Goal: Task Accomplishment & Management: Manage account settings

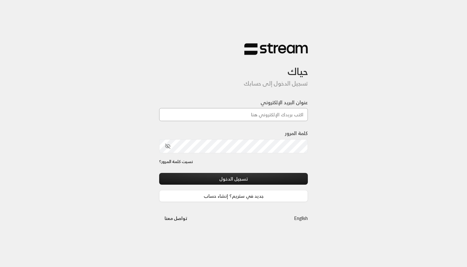
type input "[EMAIL_ADDRESS][DOMAIN_NAME]"
click at [234, 179] on button "تسجيل الدخول" at bounding box center [233, 179] width 149 height 12
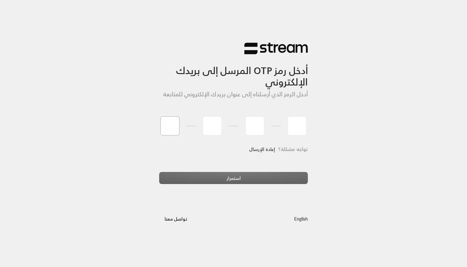
type input "7"
type input "8"
type input "5"
type input "3"
click at [217, 177] on div "أدخل رمز OTP المرسل إلى بريدك الإلكتروني أدخل الرمز الذي أرسلناه إلى عنوان بريد…" at bounding box center [233, 122] width 149 height 135
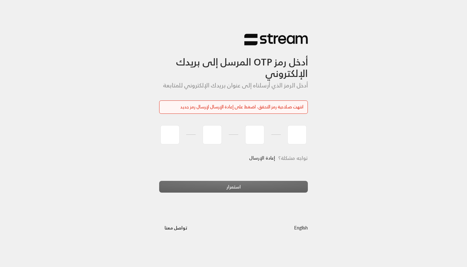
click at [45, 2] on div "أدخل رمز OTP المرسل إلى بريدك الإلكتروني أدخل الرمز الذي أرسلناه إلى عنوان بريد…" at bounding box center [233, 133] width 467 height 267
click at [265, 157] on link "إعادة الإرسال" at bounding box center [262, 158] width 26 height 13
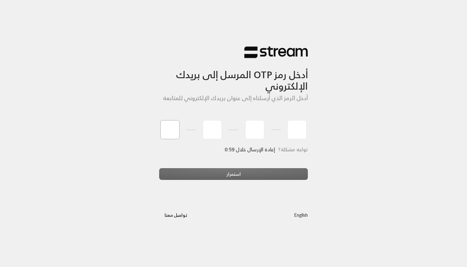
click at [164, 123] on input "tel" at bounding box center [170, 129] width 19 height 19
click at [170, 130] on input "tel" at bounding box center [170, 129] width 19 height 19
type input "1"
type input "9"
type input "5"
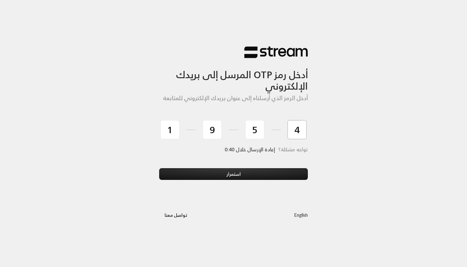
type input "4"
click at [234, 174] on button "استمرار" at bounding box center [233, 174] width 149 height 12
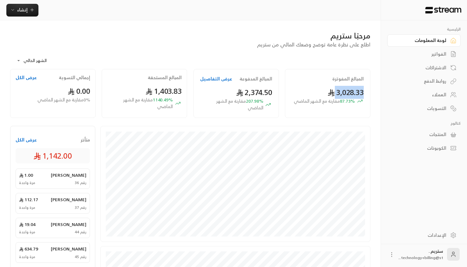
drag, startPoint x: 326, startPoint y: 94, endPoint x: 363, endPoint y: 96, distance: 36.9
click at [363, 96] on div "3,028.33 87.73 % مقارنة مع الشهر الماضي" at bounding box center [328, 95] width 72 height 17
drag, startPoint x: 240, startPoint y: 92, endPoint x: 258, endPoint y: 93, distance: 18.5
click at [258, 93] on span "2,374.50" at bounding box center [254, 92] width 36 height 13
click at [430, 51] on link "الفواتير" at bounding box center [424, 54] width 73 height 12
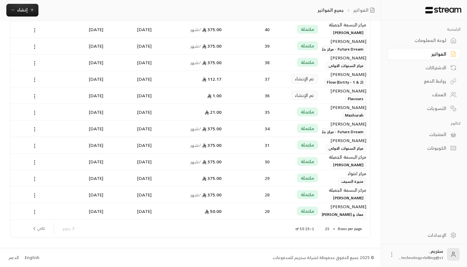
scroll to position [267, 0]
click at [424, 65] on div "الاشتراكات" at bounding box center [421, 68] width 51 height 6
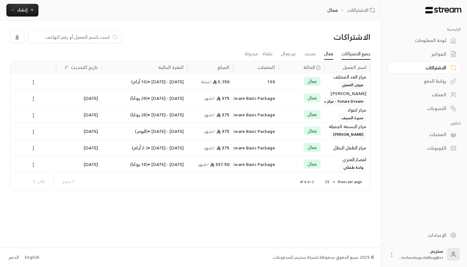
click at [345, 53] on link "جميع الاشتراكات" at bounding box center [356, 53] width 29 height 11
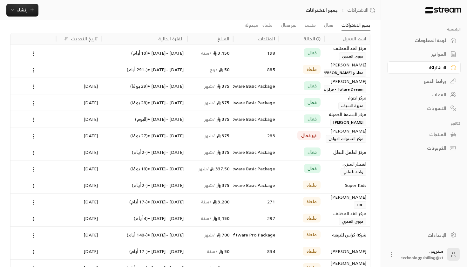
scroll to position [13, 0]
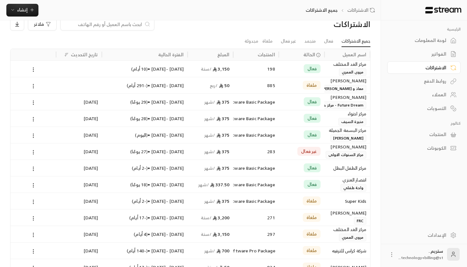
click at [336, 200] on div "Super Kids" at bounding box center [347, 201] width 38 height 16
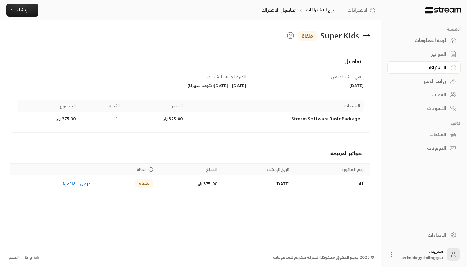
click at [438, 76] on link "روابط الدفع" at bounding box center [424, 81] width 73 height 12
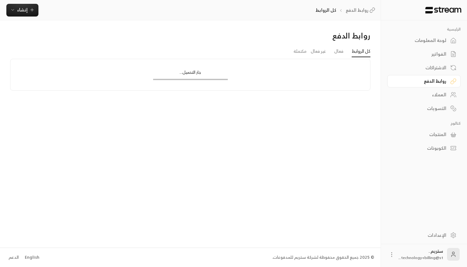
click at [441, 56] on div "الفواتير" at bounding box center [421, 54] width 51 height 6
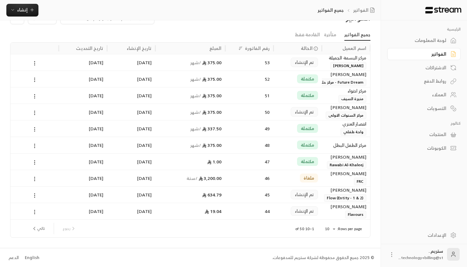
scroll to position [19, 0]
click at [428, 65] on div "الاشتراكات" at bounding box center [421, 68] width 51 height 6
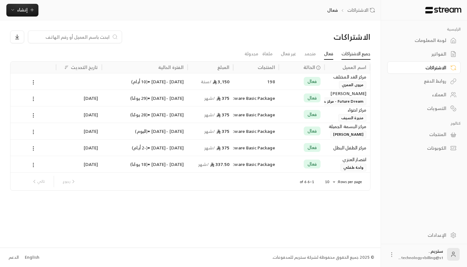
click at [343, 50] on link "جميع الاشتراكات" at bounding box center [356, 53] width 29 height 11
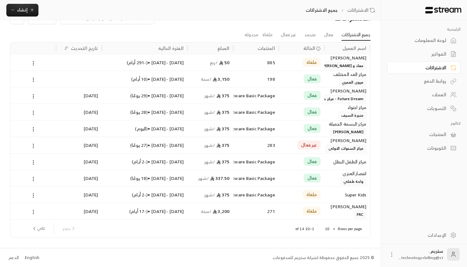
scroll to position [19, 0]
click at [58, 199] on div "[DATE]" at bounding box center [79, 195] width 46 height 17
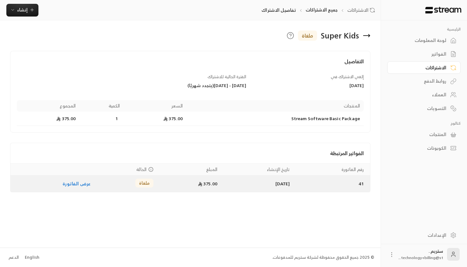
click at [99, 189] on td "ملغاة" at bounding box center [125, 183] width 63 height 15
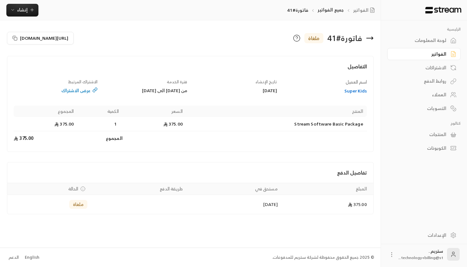
click at [351, 90] on div "Super Kids" at bounding box center [326, 91] width 84 height 6
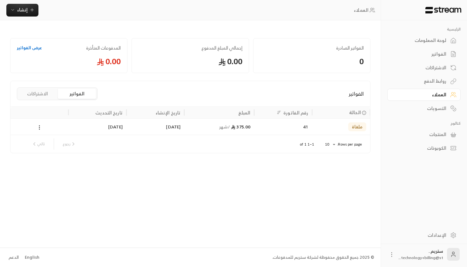
click at [46, 98] on button "الاشتراكات" at bounding box center [37, 94] width 38 height 10
click at [87, 93] on button "الفواتير" at bounding box center [77, 94] width 38 height 10
click at [50, 93] on button "الاشتراكات" at bounding box center [37, 94] width 38 height 10
click at [440, 51] on div "الفواتير" at bounding box center [421, 54] width 51 height 6
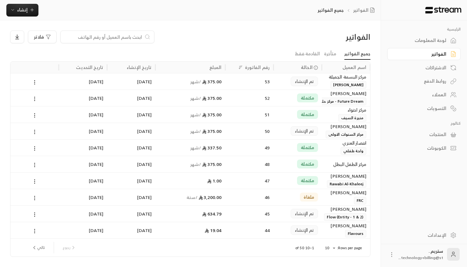
click at [432, 62] on link "الاشتراكات" at bounding box center [424, 67] width 73 height 12
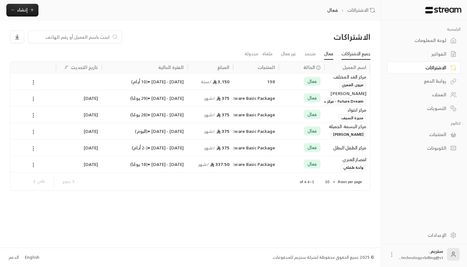
click at [352, 57] on link "جميع الاشتراكات" at bounding box center [356, 53] width 29 height 11
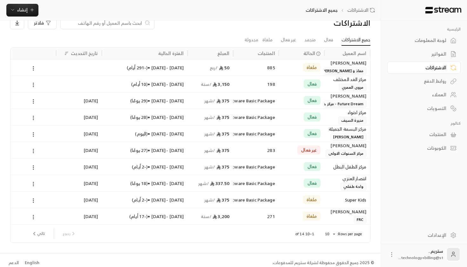
scroll to position [16, 0]
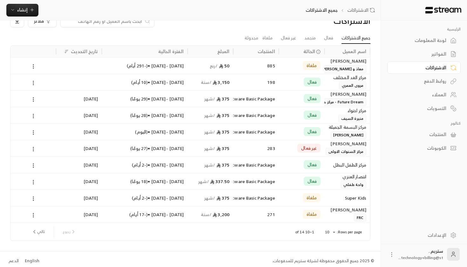
click at [332, 232] on body "الرئيسية لوحة المعلومات الفواتير الاشتراكات روابط الدفع العملاء التسويات كتالوج…" at bounding box center [233, 117] width 467 height 267
click at [330, 237] on li "25" at bounding box center [330, 235] width 18 height 10
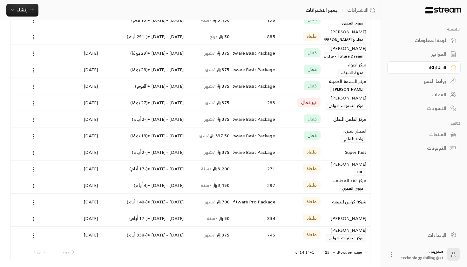
scroll to position [63, 0]
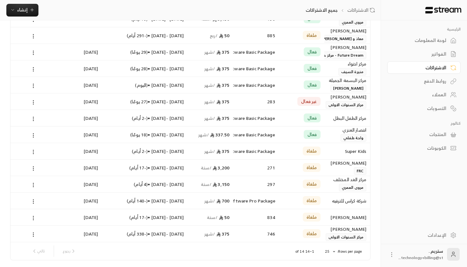
click at [122, 186] on div "[DATE] - [DATE] • ( 4 أيام )" at bounding box center [145, 184] width 78 height 16
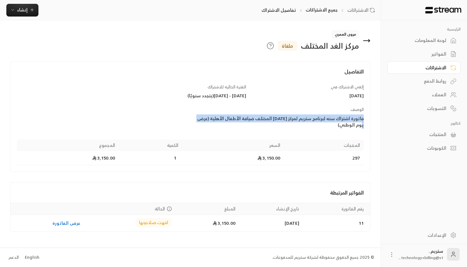
drag, startPoint x: 199, startPoint y: 119, endPoint x: 300, endPoint y: 110, distance: 101.8
click at [300, 110] on div "الوصف فاتورة اشتراك سنه لبرنامج ستريم لمركز [DATE] المختلف ضيافة الأطفال الأهلي…" at bounding box center [278, 118] width 177 height 22
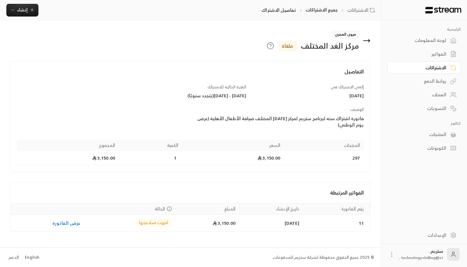
click at [441, 69] on div "الاشتراكات" at bounding box center [421, 68] width 51 height 6
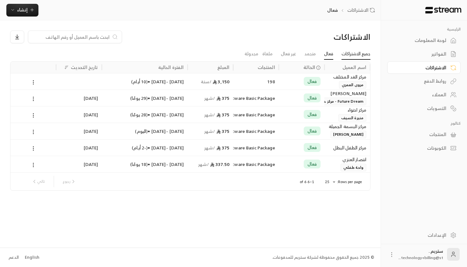
click at [356, 59] on link "جميع الاشتراكات" at bounding box center [356, 53] width 29 height 11
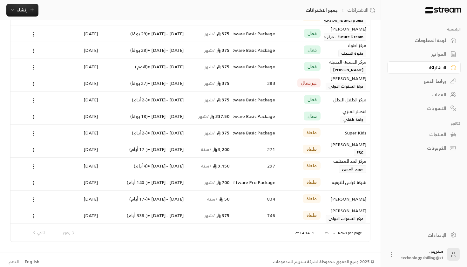
scroll to position [82, 0]
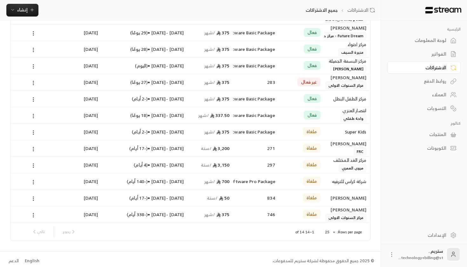
click at [208, 216] on span "/ شهر" at bounding box center [209, 214] width 11 height 8
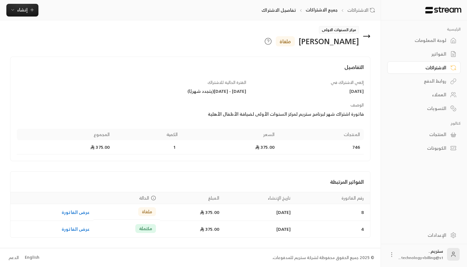
scroll to position [4, 0]
drag, startPoint x: 334, startPoint y: 86, endPoint x: 329, endPoint y: 90, distance: 6.4
click at [329, 91] on div "إلغي الاشتراك في [DATE]" at bounding box center [308, 87] width 118 height 15
click at [279, 124] on div "إلغي الاشتراك في [DATE] الفترة الحالية للاشتراك [DATE] - [DATE] ( يتجدد شهريًا …" at bounding box center [191, 102] width 354 height 45
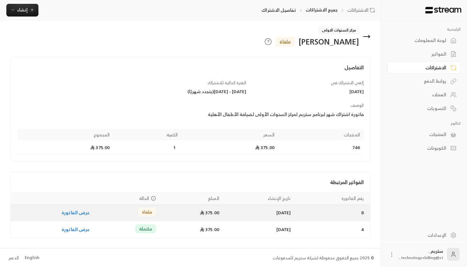
click at [79, 208] on td "عرض الفاتورة" at bounding box center [51, 212] width 83 height 17
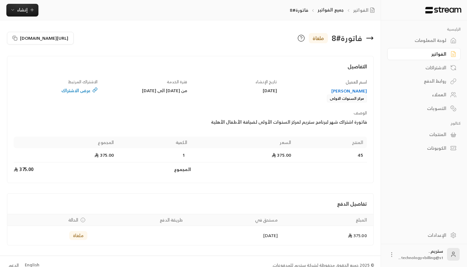
click at [349, 91] on div "[PERSON_NAME]" at bounding box center [326, 91] width 84 height 6
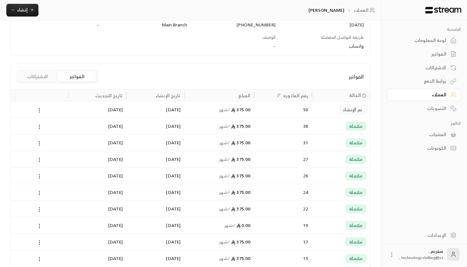
scroll to position [126, 0]
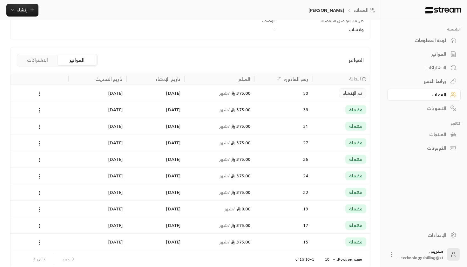
click at [426, 68] on div "الاشتراكات" at bounding box center [421, 68] width 51 height 6
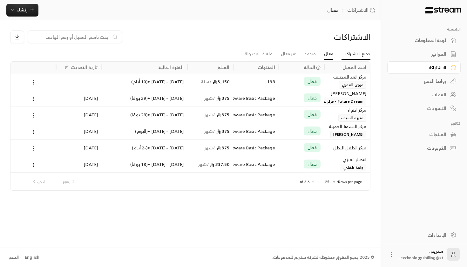
click at [350, 55] on link "جميع الاشتراكات" at bounding box center [356, 53] width 29 height 11
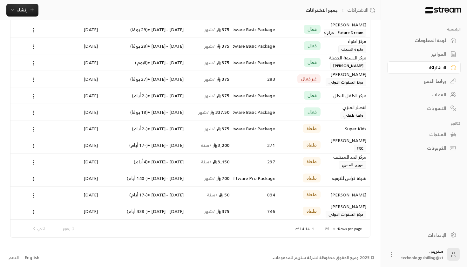
scroll to position [85, 0]
click at [287, 210] on div "ملغاة" at bounding box center [302, 211] width 38 height 16
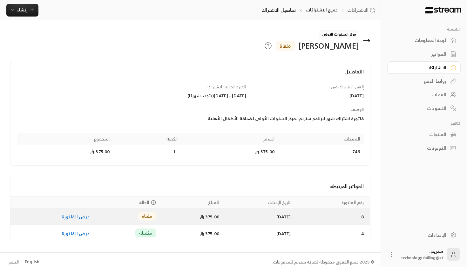
click at [68, 218] on link "عرض الفاتورة" at bounding box center [76, 217] width 28 height 8
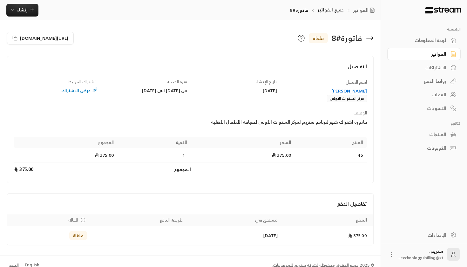
click at [350, 88] on div "[PERSON_NAME]" at bounding box center [326, 91] width 84 height 6
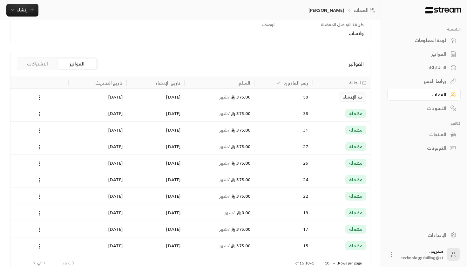
scroll to position [129, 0]
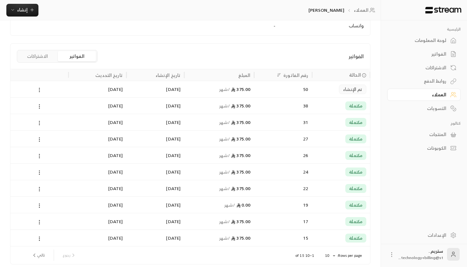
click at [36, 53] on button "الاشتراكات" at bounding box center [37, 56] width 38 height 10
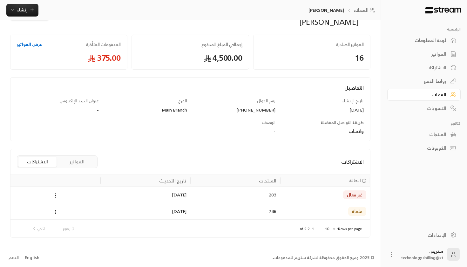
scroll to position [24, 0]
click at [439, 66] on div "الاشتراكات" at bounding box center [421, 68] width 51 height 6
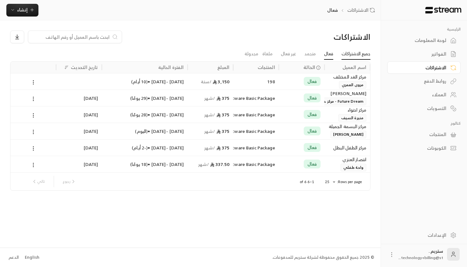
click at [351, 48] on link "جميع الاشتراكات" at bounding box center [356, 53] width 29 height 11
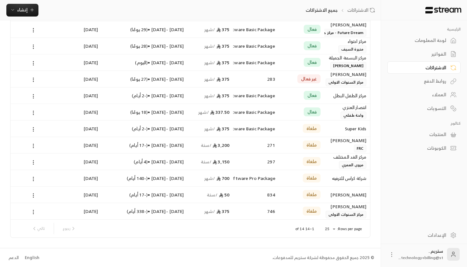
scroll to position [85, 0]
click at [336, 182] on body "الرئيسية لوحة المعلومات الفواتير الاشتراكات روابط الدفع العملاء التسويات كتالوج…" at bounding box center [233, 48] width 467 height 267
click at [330, 255] on li "100" at bounding box center [330, 255] width 18 height 10
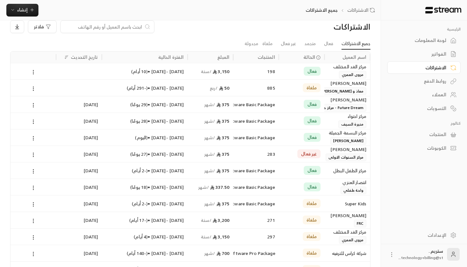
scroll to position [10, 0]
click at [285, 45] on link "غير فعال" at bounding box center [288, 43] width 15 height 11
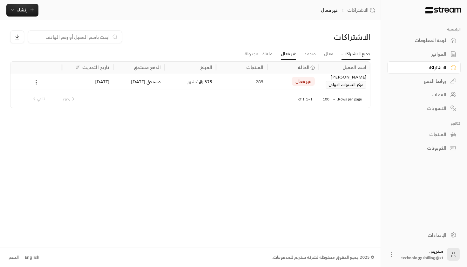
click at [362, 53] on link "جميع الاشتراكات" at bounding box center [356, 53] width 29 height 11
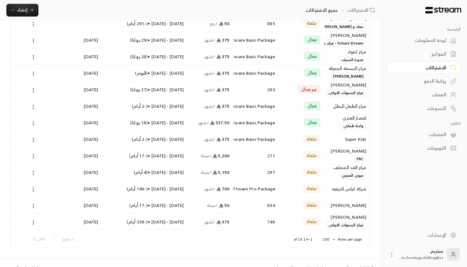
scroll to position [78, 0]
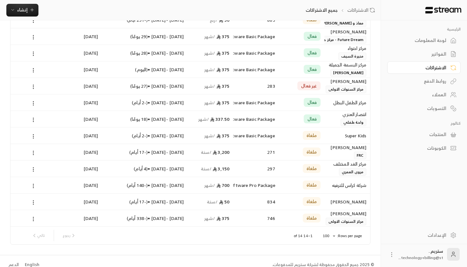
click at [328, 189] on body "الرئيسية لوحة المعلومات الفواتير الاشتراكات روابط الدفع العملاء التسويات كتالوج…" at bounding box center [233, 55] width 467 height 267
click at [281, 256] on div at bounding box center [233, 133] width 467 height 267
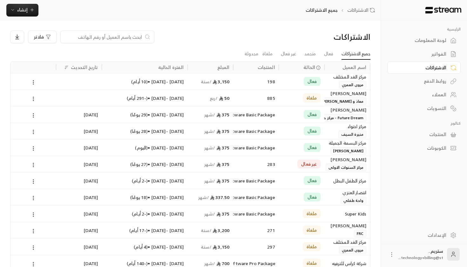
scroll to position [0, 0]
click at [441, 51] on div "الفواتير" at bounding box center [421, 54] width 51 height 6
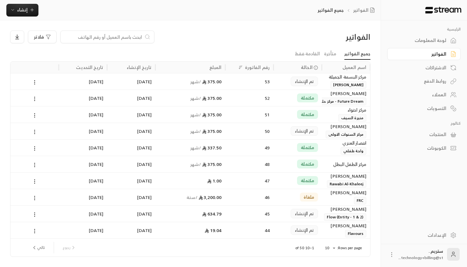
click at [454, 69] on icon at bounding box center [454, 68] width 6 height 6
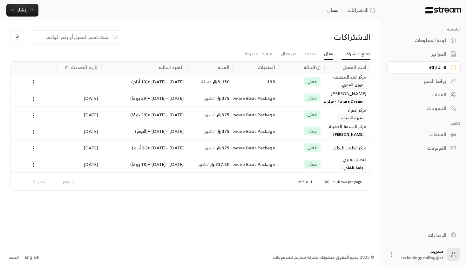
click at [360, 54] on link "جميع الاشتراكات" at bounding box center [356, 53] width 29 height 11
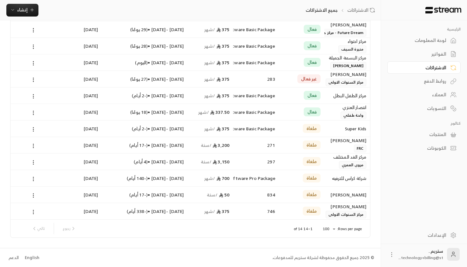
scroll to position [85, 0]
click at [242, 163] on div "297" at bounding box center [256, 162] width 38 height 16
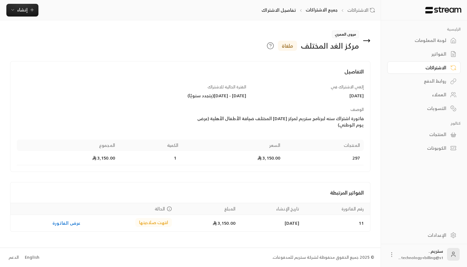
drag, startPoint x: 335, startPoint y: 96, endPoint x: 368, endPoint y: 97, distance: 32.5
click at [368, 97] on div "التفاصيل إلغي الاشتراك في [DATE] الفترة الحالية للاشتراك [DATE] - [DATE] ( يتجد…" at bounding box center [190, 116] width 361 height 111
drag, startPoint x: 248, startPoint y: 95, endPoint x: 219, endPoint y: 99, distance: 28.6
click at [219, 99] on div "الفترة الحالية للاشتراك [DATE] - [DATE] ( يتجدد سنويًا )" at bounding box center [191, 91] width 118 height 15
click at [430, 31] on p "الرئيسية" at bounding box center [424, 29] width 73 height 5
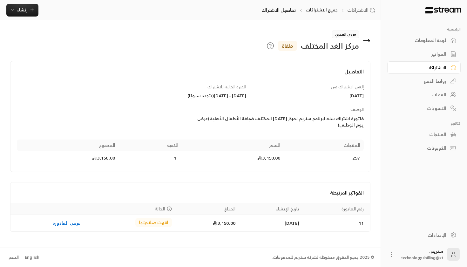
click at [430, 38] on div "لوحة المعلومات" at bounding box center [421, 40] width 51 height 6
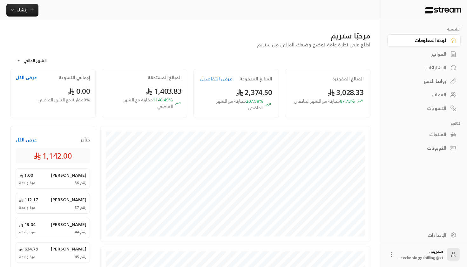
click at [32, 140] on button "عرض الكل" at bounding box center [26, 140] width 21 height 6
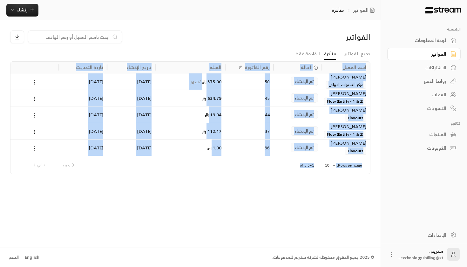
drag, startPoint x: 13, startPoint y: 56, endPoint x: 249, endPoint y: 225, distance: 290.5
click at [249, 225] on div "الفواتير جميع الفواتير متأخرة القادمة فقط اسم العميل الحالة رقم الفاتورة المبلغ…" at bounding box center [190, 133] width 381 height 227
click at [294, 221] on div "الفواتير جميع الفواتير متأخرة القادمة فقط اسم العميل الحالة رقم الفاتورة المبلغ…" at bounding box center [190, 133] width 381 height 227
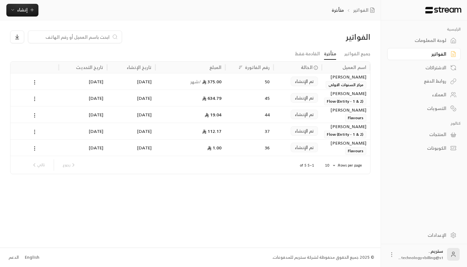
click at [310, 47] on div "الفواتير" at bounding box center [190, 40] width 367 height 18
click at [310, 55] on link "القادمة فقط" at bounding box center [307, 53] width 25 height 11
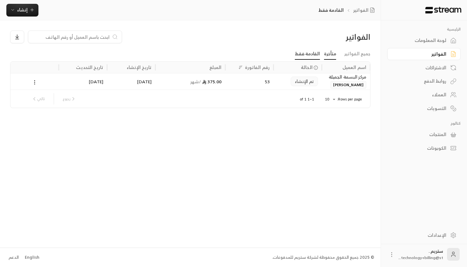
click at [331, 57] on link "متأخرة" at bounding box center [330, 53] width 12 height 11
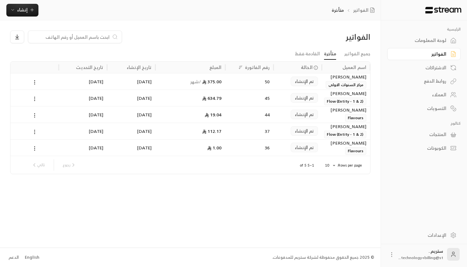
click at [293, 55] on ul "جميع الفواتير متأخرة القادمة فقط" at bounding box center [190, 53] width 361 height 11
click at [302, 54] on link "القادمة فقط" at bounding box center [307, 53] width 25 height 11
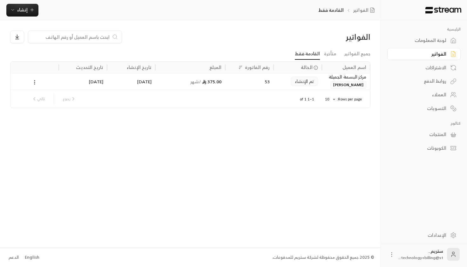
click at [336, 84] on div "ﻣﺮﻛﺰ ﺍﻟﺒﺴﻤﺔ ﺍﻟﺠﻤﻴﻠﺔ [PERSON_NAME]" at bounding box center [346, 80] width 41 height 15
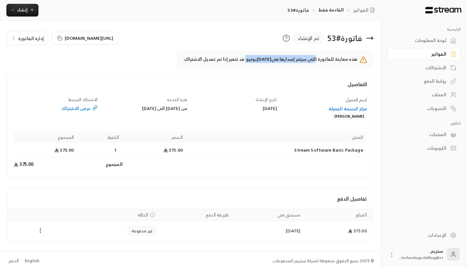
drag, startPoint x: 317, startPoint y: 57, endPoint x: 249, endPoint y: 60, distance: 68.1
click at [249, 60] on p "هذه معاينة للفاتورة التي سيتم إصدارها في [DATE] يونيو. قد تتغير إذا تم تعديل ال…" at bounding box center [270, 60] width 174 height 8
drag, startPoint x: 249, startPoint y: 60, endPoint x: 308, endPoint y: 59, distance: 59.5
click at [309, 59] on p "هذه معاينة للفاتورة التي سيتم إصدارها في [DATE] يونيو. قد تتغير إذا تم تعديل ال…" at bounding box center [270, 60] width 174 height 8
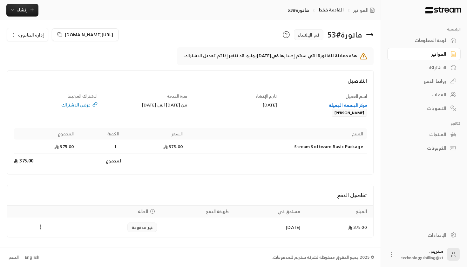
scroll to position [3, 0]
click at [432, 65] on div "الاشتراكات" at bounding box center [421, 68] width 51 height 6
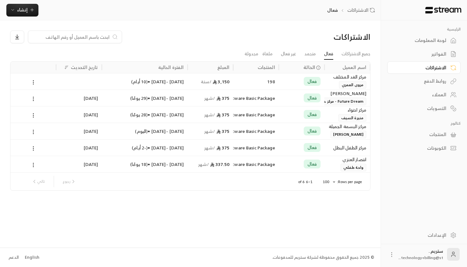
click at [313, 86] on div "فعال" at bounding box center [302, 81] width 38 height 16
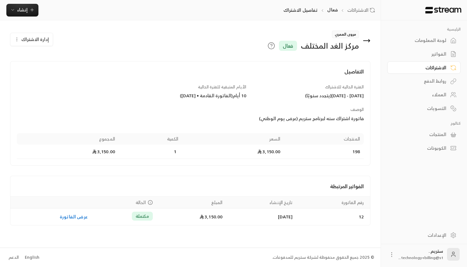
click at [317, 46] on div "مركز الغد المختلف" at bounding box center [330, 46] width 58 height 10
click at [234, 78] on h4 "التفاصيل" at bounding box center [190, 75] width 347 height 14
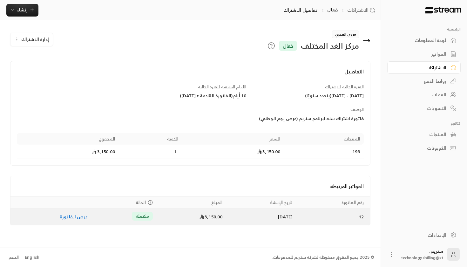
click at [73, 216] on link "عرض الفاتورة" at bounding box center [74, 217] width 28 height 8
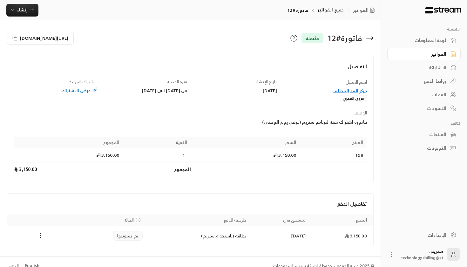
click at [371, 42] on div "فاتورة # 12 مكتملة" at bounding box center [283, 38] width 187 height 15
click at [371, 39] on icon at bounding box center [370, 38] width 8 height 8
click at [255, 52] on div at bounding box center [190, 53] width 367 height 5
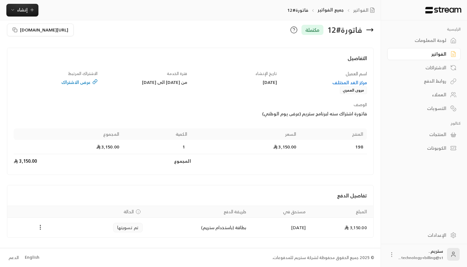
scroll to position [8, 0]
click at [370, 32] on icon at bounding box center [370, 30] width 8 height 8
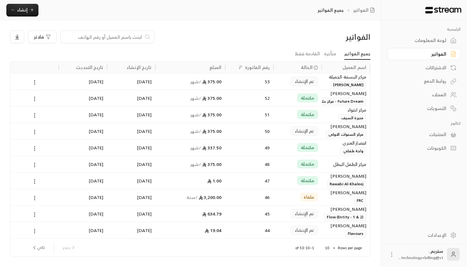
click at [337, 48] on div "الفواتير فلاتر" at bounding box center [190, 40] width 367 height 18
click at [335, 51] on link "متأخرة" at bounding box center [330, 53] width 12 height 11
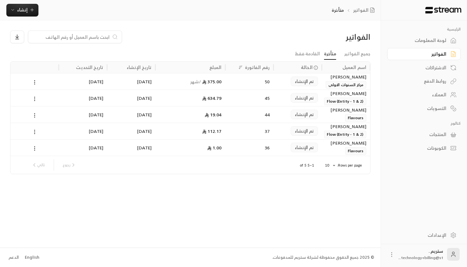
click at [419, 52] on div "الفواتير" at bounding box center [421, 54] width 51 height 6
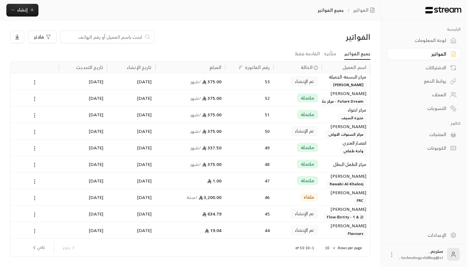
click at [425, 43] on div "لوحة المعلومات" at bounding box center [421, 40] width 51 height 6
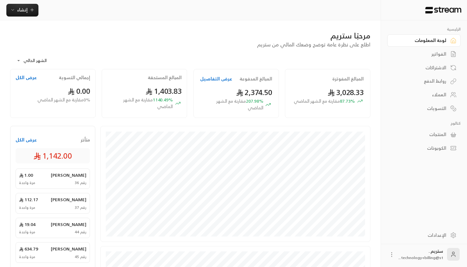
click at [425, 43] on div "لوحة المعلومات" at bounding box center [421, 40] width 51 height 6
click at [445, 68] on div "الاشتراكات" at bounding box center [421, 68] width 51 height 6
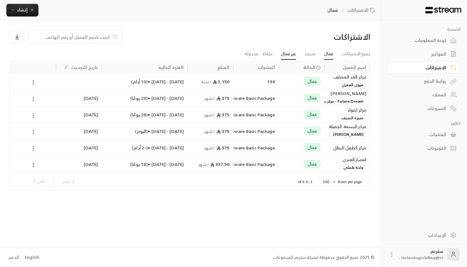
click at [281, 55] on link "غير فعال" at bounding box center [288, 53] width 15 height 11
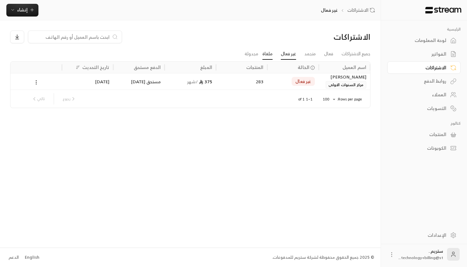
click at [263, 53] on link "ملغاة" at bounding box center [268, 53] width 10 height 11
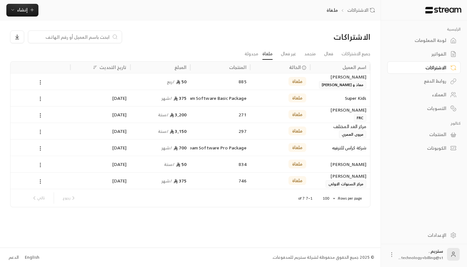
scroll to position [0, 0]
click at [210, 135] on div "297" at bounding box center [220, 131] width 52 height 16
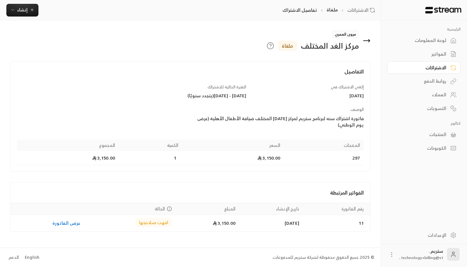
click at [364, 43] on icon at bounding box center [367, 41] width 8 height 8
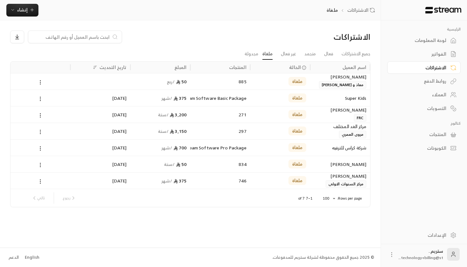
scroll to position [0, 0]
click at [431, 39] on div "لوحة المعلومات" at bounding box center [421, 40] width 51 height 6
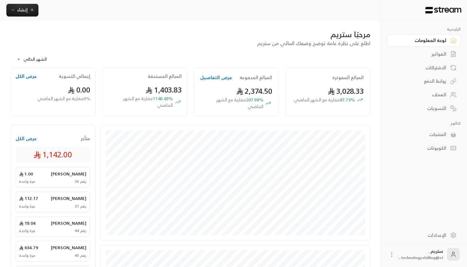
scroll to position [3, 0]
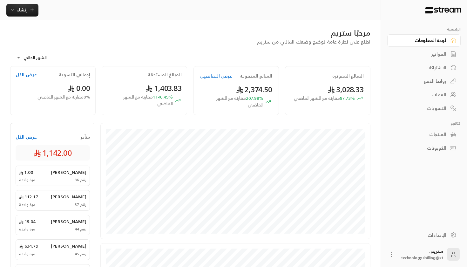
click at [433, 69] on div "الاشتراكات" at bounding box center [421, 68] width 51 height 6
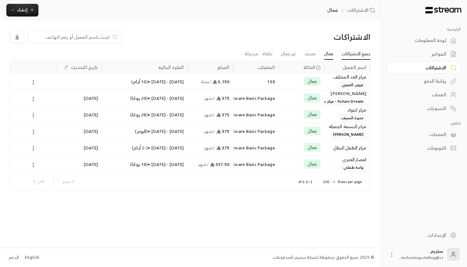
click at [349, 53] on link "جميع الاشتراكات" at bounding box center [356, 53] width 29 height 11
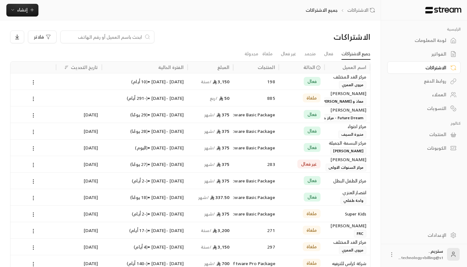
click at [441, 42] on div "لوحة المعلومات" at bounding box center [421, 40] width 51 height 6
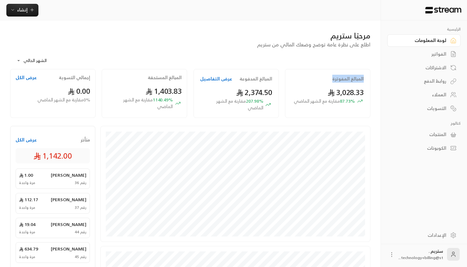
drag, startPoint x: 332, startPoint y: 78, endPoint x: 367, endPoint y: 77, distance: 34.4
click at [367, 77] on div "المبالغ المفوترة 3,028.33 87.73 % مقارنة مع الشهر الماضي" at bounding box center [328, 93] width 86 height 49
click at [303, 93] on div "3,028.33 87.73 % مقارنة مع الشهر الماضي" at bounding box center [328, 95] width 72 height 17
drag, startPoint x: 236, startPoint y: 82, endPoint x: 277, endPoint y: 81, distance: 40.7
click at [277, 81] on div "المبالغ المدفوعة عرض التفاصيل 2,374.50 207.98 % مقارنة مع الشهر الماضي" at bounding box center [237, 93] width 86 height 49
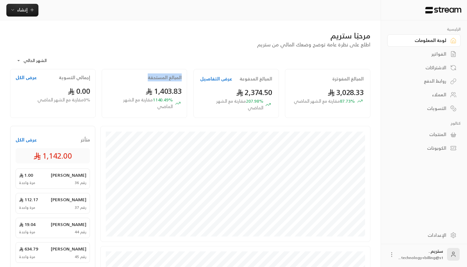
drag, startPoint x: 137, startPoint y: 76, endPoint x: 187, endPoint y: 74, distance: 50.0
click at [187, 74] on div "المبالغ المستحقة 1,403.83 1140.49 % مقارنة مع الشهر الماضي" at bounding box center [145, 93] width 86 height 49
click at [142, 76] on div "المبالغ المستحقة" at bounding box center [144, 77] width 74 height 6
drag, startPoint x: 143, startPoint y: 76, endPoint x: 185, endPoint y: 76, distance: 41.7
click at [185, 76] on div "المبالغ المستحقة 1,403.83 1140.49 % مقارنة مع الشهر الماضي" at bounding box center [145, 93] width 86 height 49
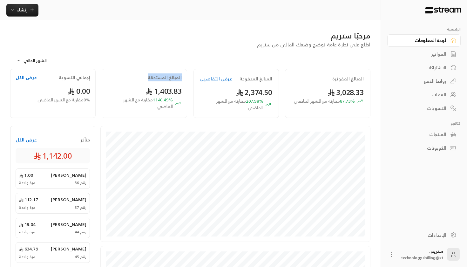
drag, startPoint x: 144, startPoint y: 78, endPoint x: 184, endPoint y: 80, distance: 40.1
click at [185, 80] on div "المبالغ المستحقة 1,403.83 1140.49 % مقارنة مع الشهر الماضي" at bounding box center [145, 93] width 86 height 49
drag, startPoint x: 67, startPoint y: 156, endPoint x: 43, endPoint y: 153, distance: 24.1
click at [43, 153] on span "1,142.00" at bounding box center [52, 156] width 39 height 10
click at [56, 153] on span "1,142.00" at bounding box center [52, 156] width 39 height 10
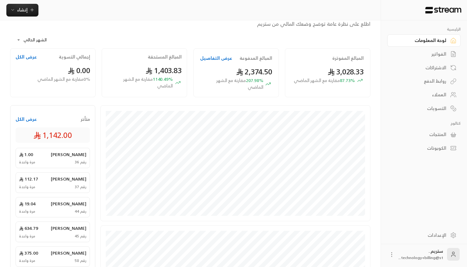
scroll to position [26, 0]
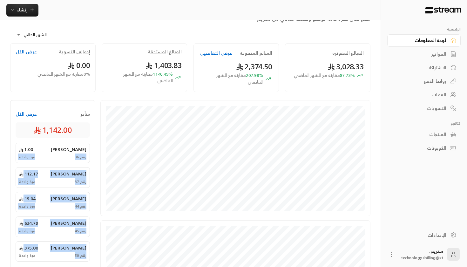
drag, startPoint x: 37, startPoint y: 256, endPoint x: 21, endPoint y: 144, distance: 113.3
click at [21, 143] on div "[PERSON_NAME] 1.00 رقم 36 مرة واحدة [PERSON_NAME] 112.17 رقم 37 مرة واحدة [PERS…" at bounding box center [53, 202] width 74 height 119
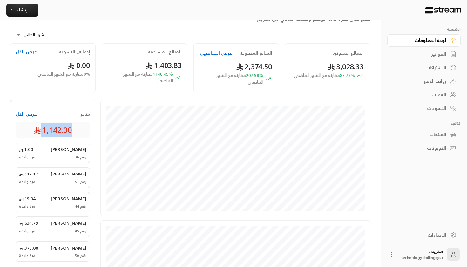
drag, startPoint x: 30, startPoint y: 130, endPoint x: 96, endPoint y: 128, distance: 66.8
click at [96, 128] on div "متأخر عرض الكل 1,142.00 [PERSON_NAME] 1.00 رقم 36 مرة واحدة [PERSON_NAME] 112.1…" at bounding box center [55, 224] width 90 height 248
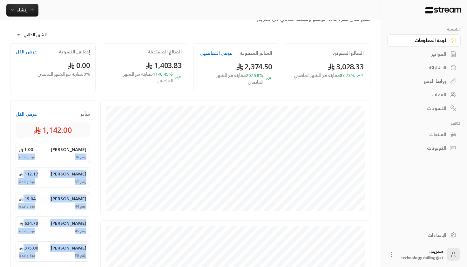
drag, startPoint x: 41, startPoint y: 258, endPoint x: 38, endPoint y: 143, distance: 115.1
click at [38, 143] on div "[PERSON_NAME] 1.00 رقم 36 مرة واحدة [PERSON_NAME] 112.17 رقم 37 مرة واحدة [PERS…" at bounding box center [53, 202] width 74 height 119
click at [38, 253] on div "رقم 50 مرة واحدة" at bounding box center [52, 255] width 67 height 5
drag, startPoint x: 38, startPoint y: 257, endPoint x: 98, endPoint y: 144, distance: 128.0
click at [98, 144] on div "متأخر عرض الكل 1,142.00 [PERSON_NAME] 1.00 رقم 36 مرة واحدة [PERSON_NAME] 112.1…" at bounding box center [55, 224] width 90 height 248
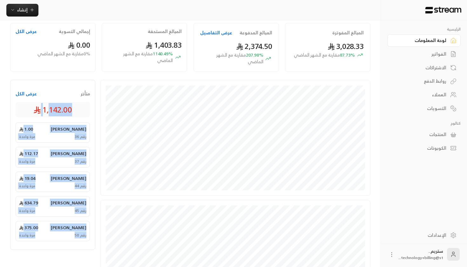
scroll to position [58, 0]
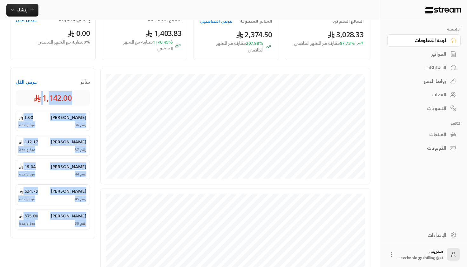
drag, startPoint x: 49, startPoint y: 123, endPoint x: 54, endPoint y: 231, distance: 108.3
click at [54, 231] on div "متأخر عرض الكل 1,142.00 [PERSON_NAME] 1.00 رقم 36 مرة واحدة [PERSON_NAME] 112.1…" at bounding box center [52, 153] width 85 height 170
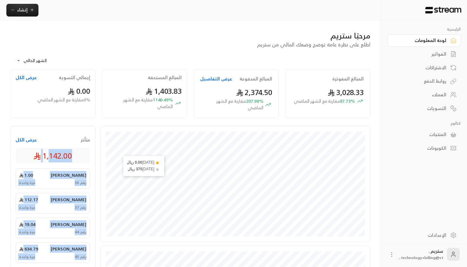
scroll to position [0, 0]
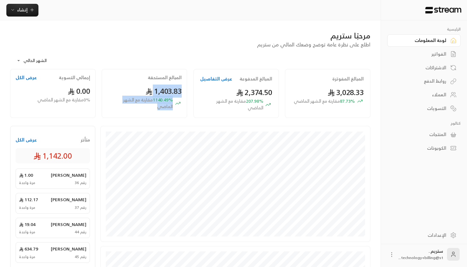
drag, startPoint x: 135, startPoint y: 74, endPoint x: 150, endPoint y: 108, distance: 37.6
click at [150, 108] on div "المبالغ المستحقة 1,403.83 1140.49 % مقارنة مع الشهر الماضي" at bounding box center [145, 93] width 86 height 49
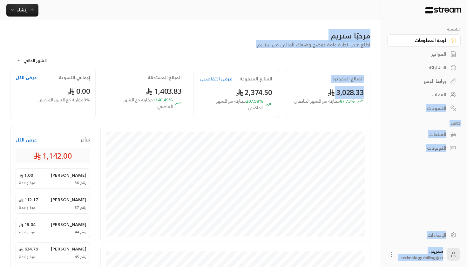
drag, startPoint x: 323, startPoint y: 95, endPoint x: 381, endPoint y: 94, distance: 57.6
click at [381, 94] on div "**********" at bounding box center [190, 202] width 381 height 404
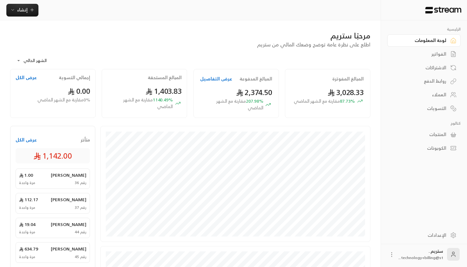
click at [225, 94] on div "2,374.50 207.98 % مقارنة مع الشهر الماضي" at bounding box center [236, 99] width 72 height 24
drag, startPoint x: 115, startPoint y: 88, endPoint x: 166, endPoint y: 85, distance: 51.3
click at [166, 86] on div "1,403.83 1140.49 % مقارنة مع الشهر الماضي" at bounding box center [144, 98] width 74 height 24
click at [242, 88] on span "2,374.50" at bounding box center [254, 92] width 36 height 13
click at [156, 82] on div "المبالغ المستحقة 1,403.83 1140.49 % مقارنة مع الشهر الماضي" at bounding box center [145, 93] width 86 height 49
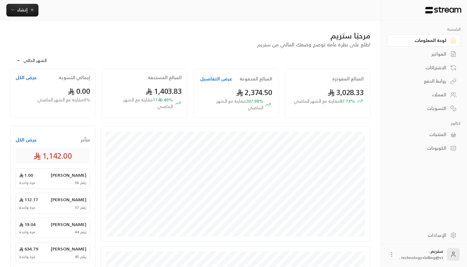
click at [156, 82] on div "المبالغ المستحقة 1,403.83 1140.49 % مقارنة مع الشهر الماضي" at bounding box center [145, 93] width 86 height 49
click at [149, 105] on span "1140.49 % مقارنة مع الشهر الماضي" at bounding box center [140, 103] width 66 height 13
click at [155, 93] on span "1,403.83" at bounding box center [164, 91] width 36 height 13
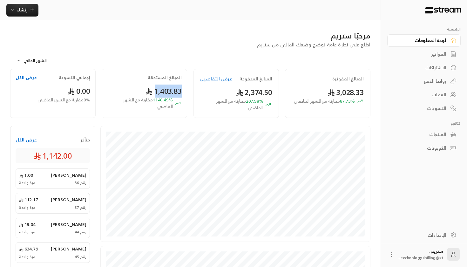
click at [155, 93] on span "1,403.83" at bounding box center [164, 91] width 36 height 13
click at [124, 79] on div "المبالغ المستحقة" at bounding box center [144, 77] width 74 height 6
